Goal: Navigation & Orientation: Find specific page/section

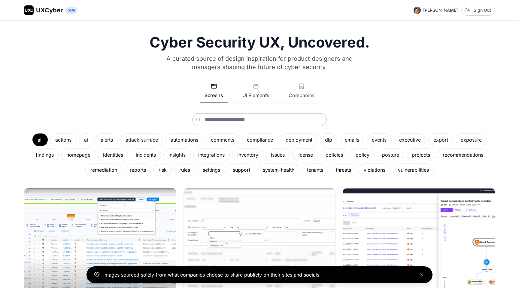
click at [259, 87] on button "UI Elements" at bounding box center [256, 93] width 37 height 20
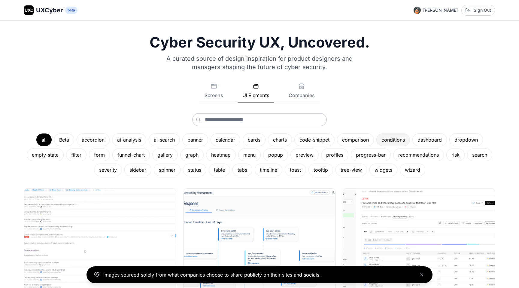
click at [406, 139] on div "conditions" at bounding box center [394, 139] width 34 height 13
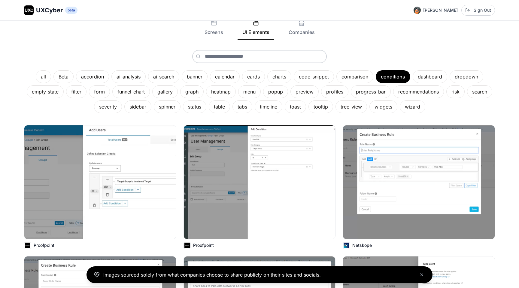
scroll to position [116, 0]
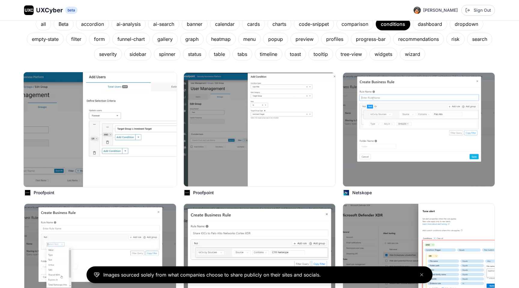
click at [134, 132] on img at bounding box center [99, 129] width 153 height 115
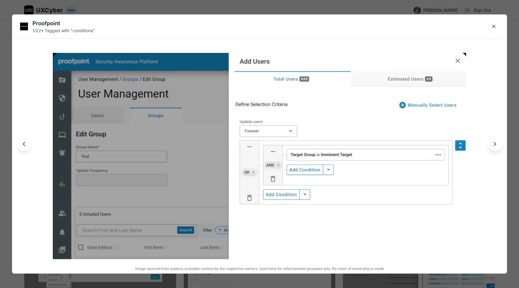
click at [356, 164] on img at bounding box center [260, 156] width 414 height 206
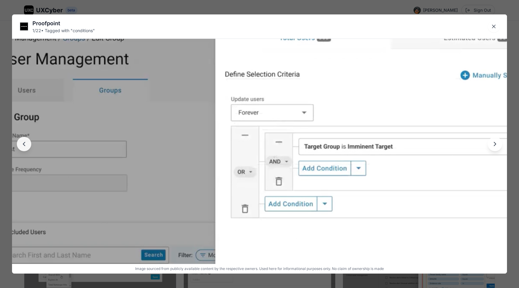
click at [291, 161] on img at bounding box center [259, 148] width 595 height 296
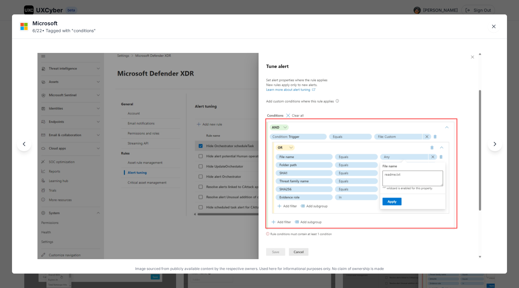
click at [309, 154] on img at bounding box center [259, 156] width 445 height 206
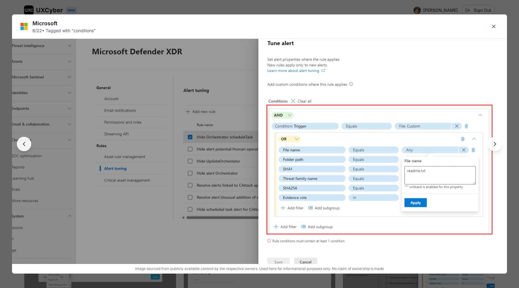
click at [309, 154] on img at bounding box center [260, 148] width 524 height 243
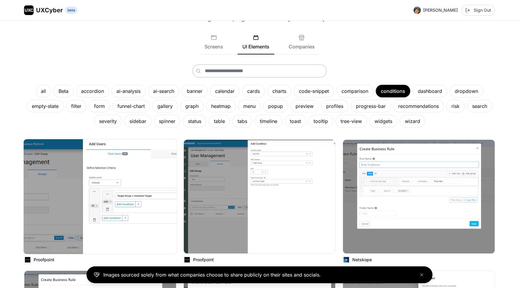
scroll to position [32, 0]
